Goal: Complete application form: Complete application form

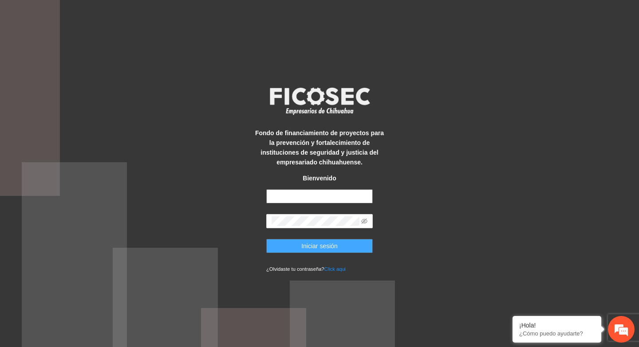
type input "**********"
click at [306, 244] on span "Iniciar sesión" at bounding box center [319, 246] width 36 height 10
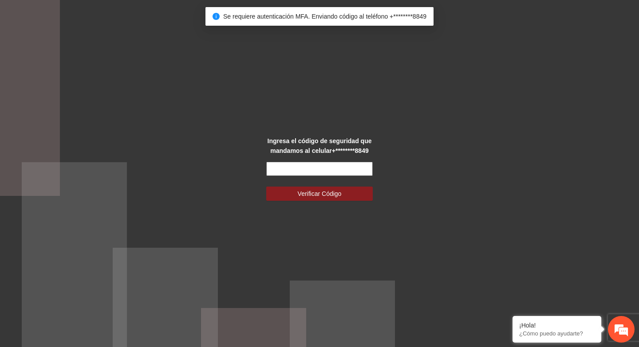
click at [308, 169] on input "text" at bounding box center [319, 169] width 106 height 14
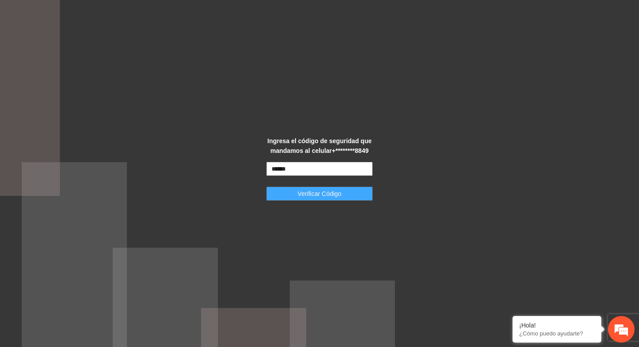
type input "******"
click at [315, 198] on span "Verificar Código" at bounding box center [320, 194] width 44 height 10
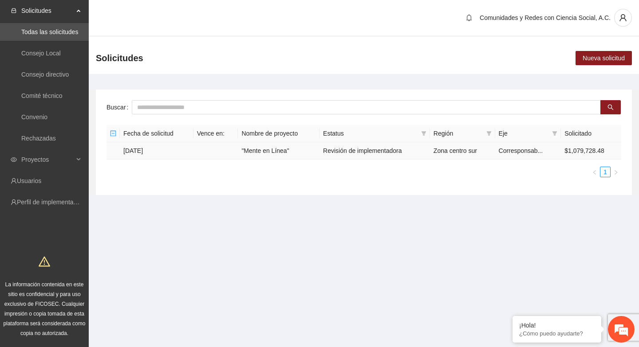
click at [281, 152] on td ""Mente en Línea"" at bounding box center [279, 150] width 82 height 17
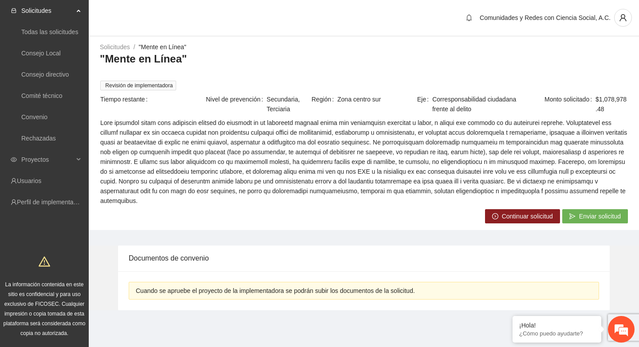
click at [507, 217] on span "Continuar solicitud" at bounding box center [527, 217] width 51 height 10
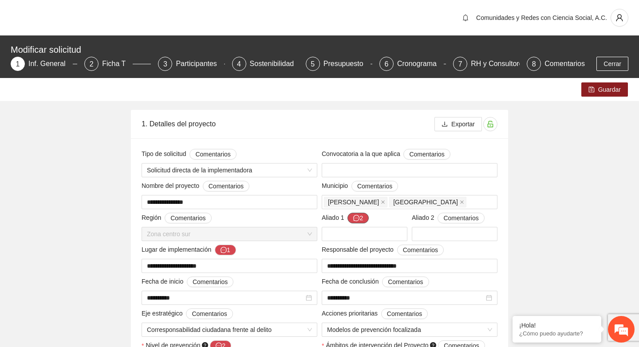
click at [360, 216] on button "2" at bounding box center [357, 218] width 21 height 11
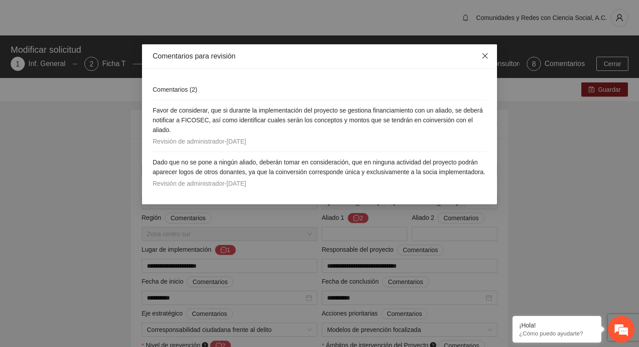
click at [485, 55] on icon "close" at bounding box center [484, 55] width 5 height 5
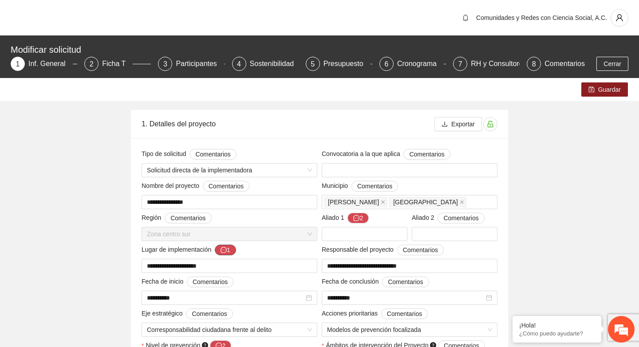
click at [229, 251] on button "1" at bounding box center [225, 250] width 21 height 11
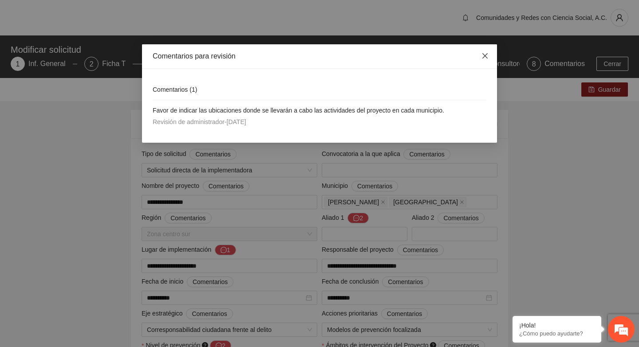
click at [485, 57] on icon "close" at bounding box center [484, 55] width 7 height 7
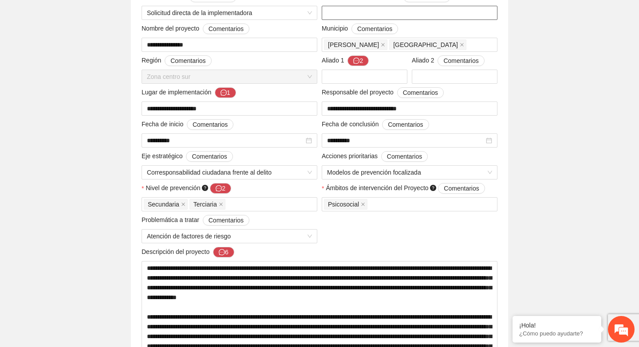
scroll to position [161, 0]
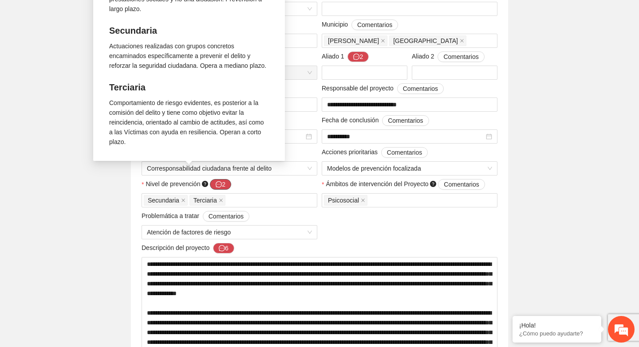
click at [222, 186] on icon "message" at bounding box center [219, 184] width 6 height 6
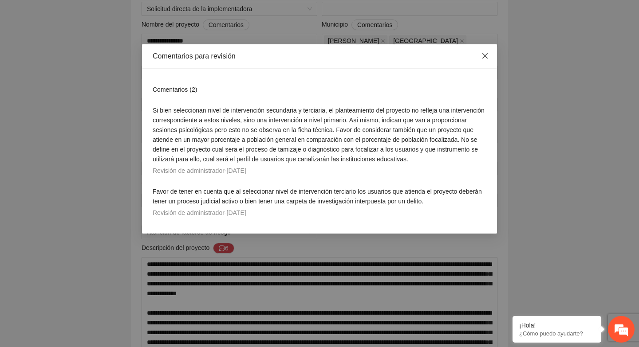
click at [486, 57] on icon "close" at bounding box center [484, 55] width 5 height 5
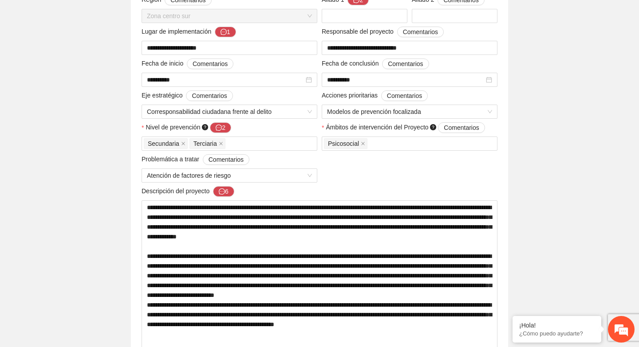
scroll to position [219, 0]
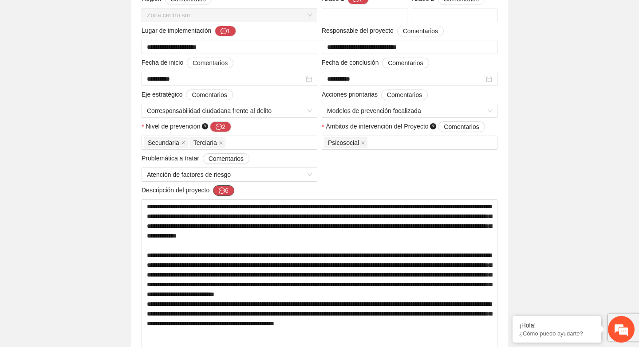
click at [225, 189] on icon "message" at bounding box center [222, 191] width 6 height 6
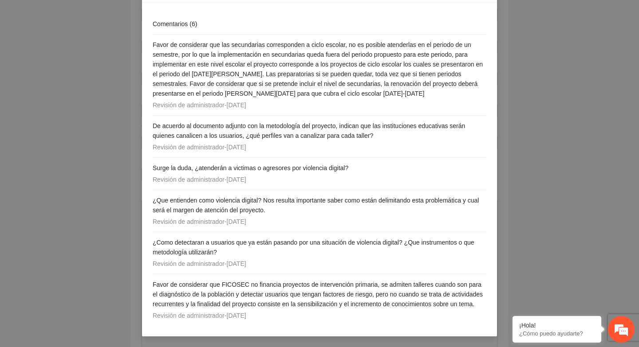
scroll to position [0, 0]
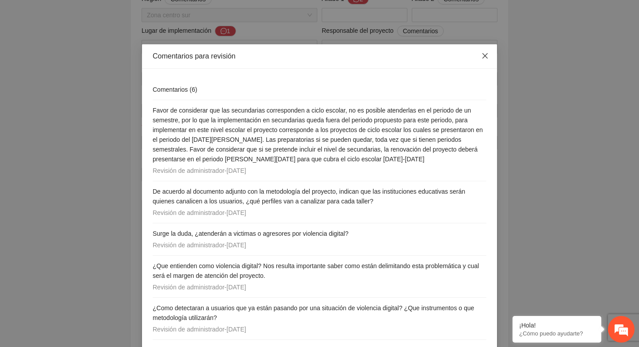
click at [486, 56] on icon "close" at bounding box center [484, 55] width 7 height 7
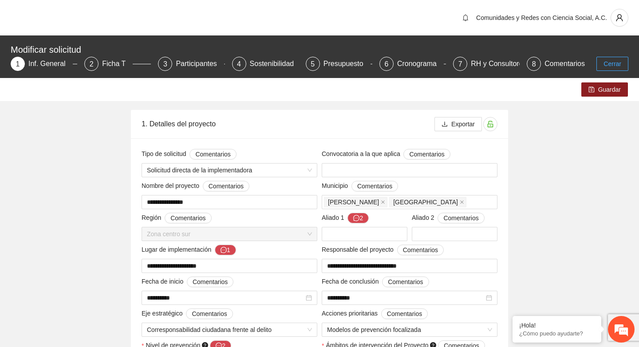
click at [608, 64] on span "Cerrar" at bounding box center [612, 64] width 18 height 10
